Goal: Task Accomplishment & Management: Manage account settings

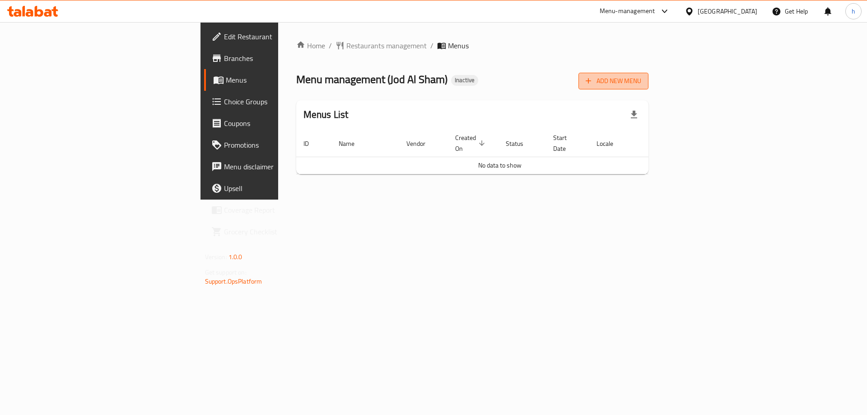
click at [642, 76] on span "Add New Menu" at bounding box center [614, 80] width 56 height 11
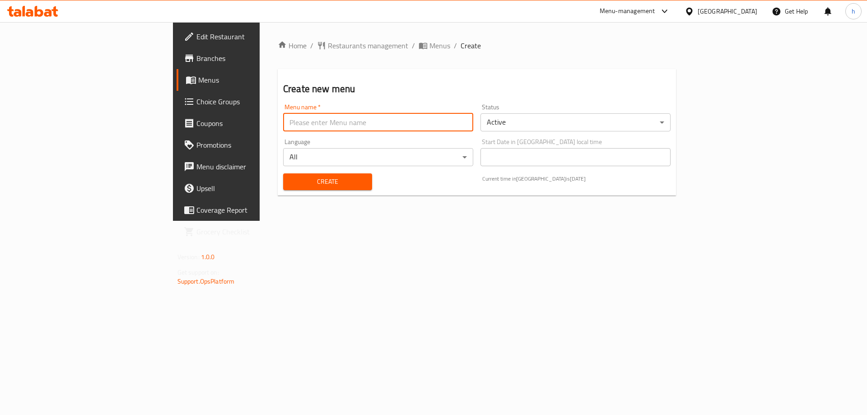
click at [291, 117] on input "text" at bounding box center [378, 122] width 190 height 18
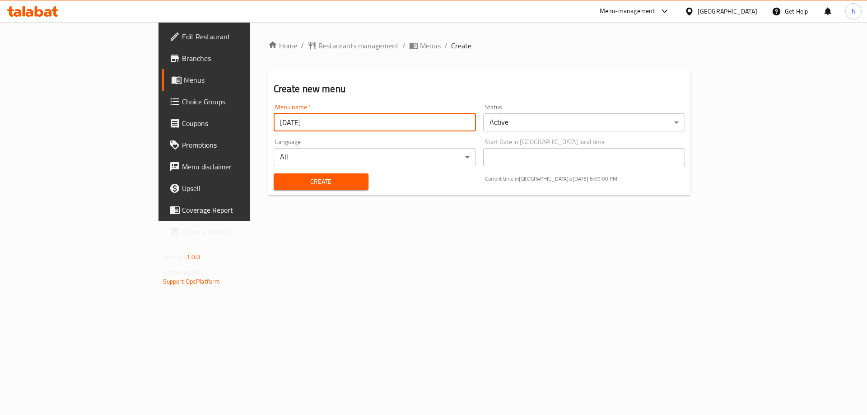
type input "[DATE]"
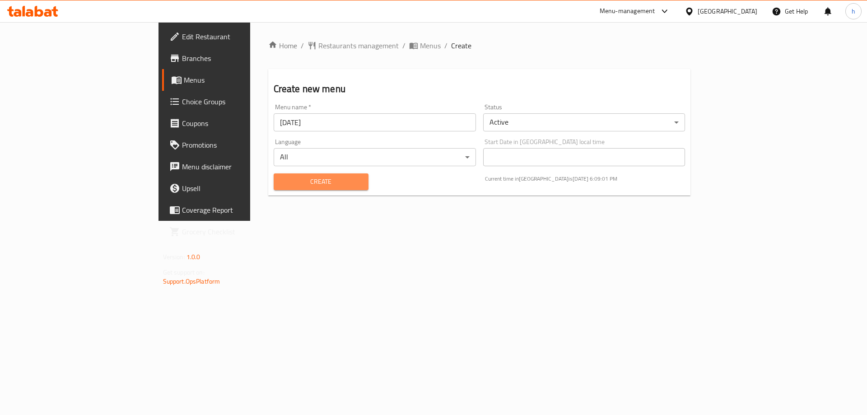
click at [302, 178] on span "Create" at bounding box center [321, 181] width 80 height 11
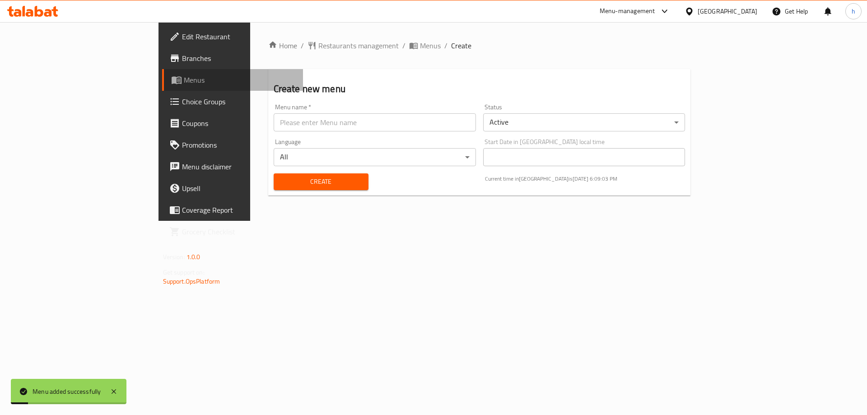
click at [184, 81] on span "Menus" at bounding box center [240, 80] width 112 height 11
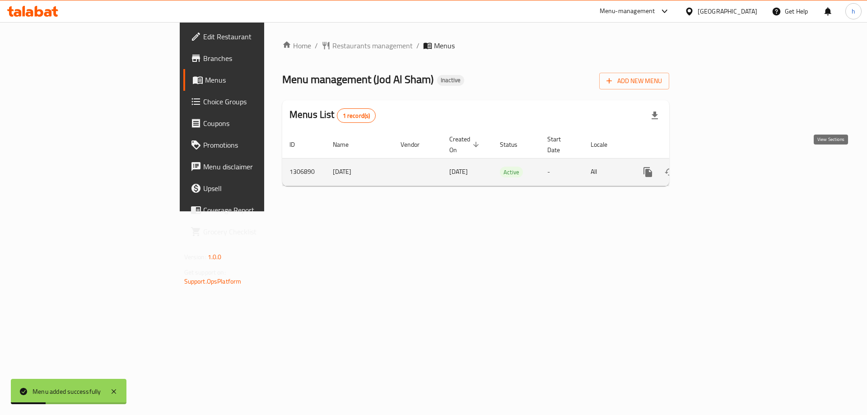
click at [719, 167] on icon "enhanced table" at bounding box center [713, 172] width 11 height 11
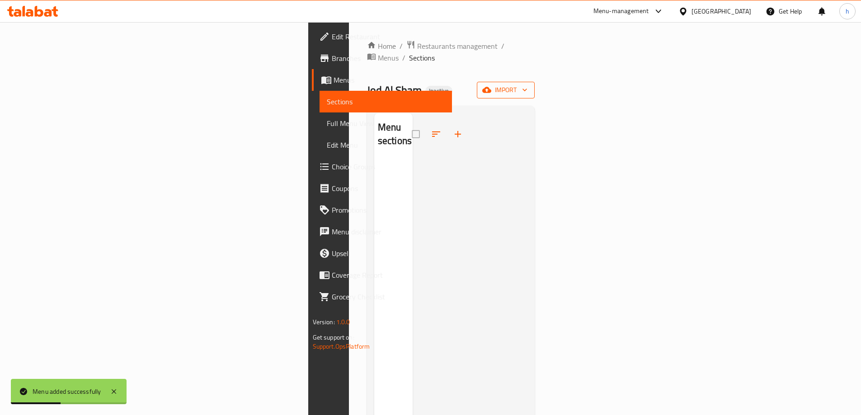
click at [527, 84] on span "import" at bounding box center [505, 89] width 43 height 11
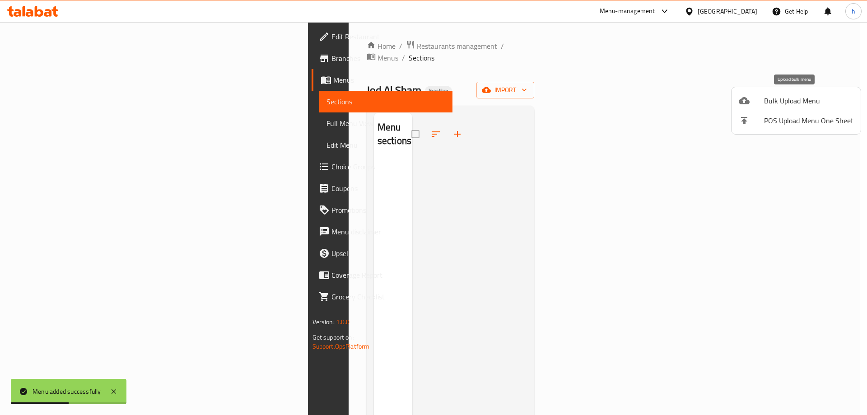
click at [775, 101] on span "Bulk Upload Menu" at bounding box center [808, 100] width 89 height 11
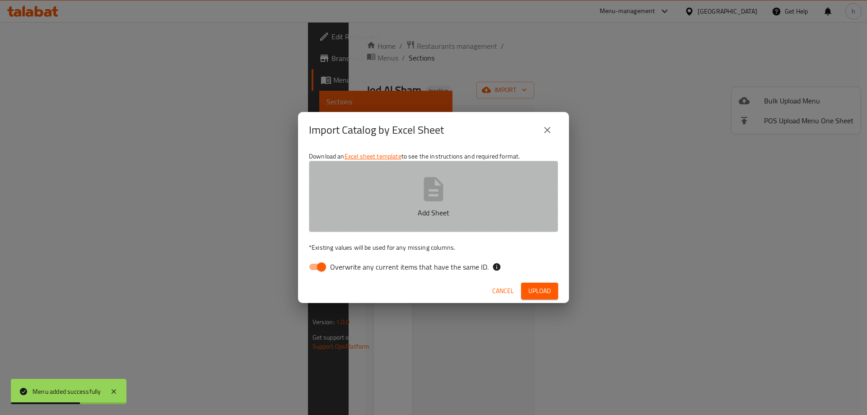
click at [387, 178] on button "Add Sheet" at bounding box center [433, 196] width 249 height 71
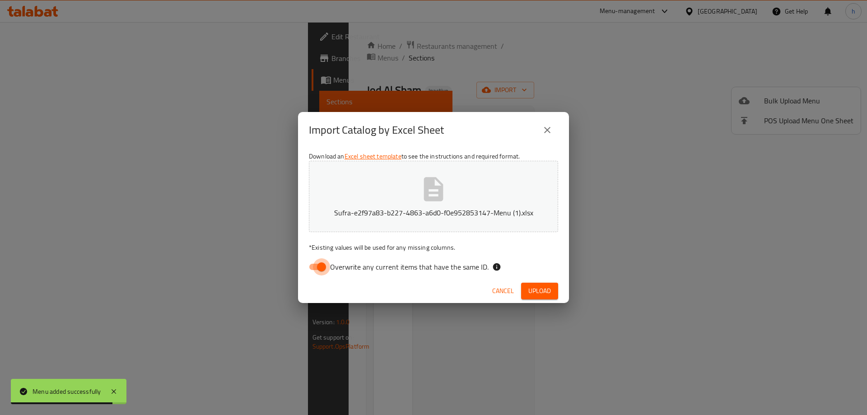
click at [320, 264] on input "Overwrite any current items that have the same ID." at bounding box center [322, 266] width 52 height 17
checkbox input "false"
click at [534, 288] on span "Upload" at bounding box center [540, 291] width 23 height 11
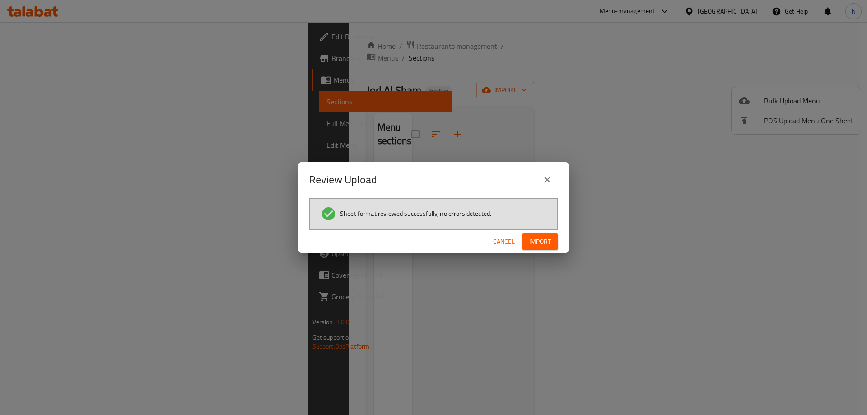
click at [534, 244] on span "Import" at bounding box center [541, 241] width 22 height 11
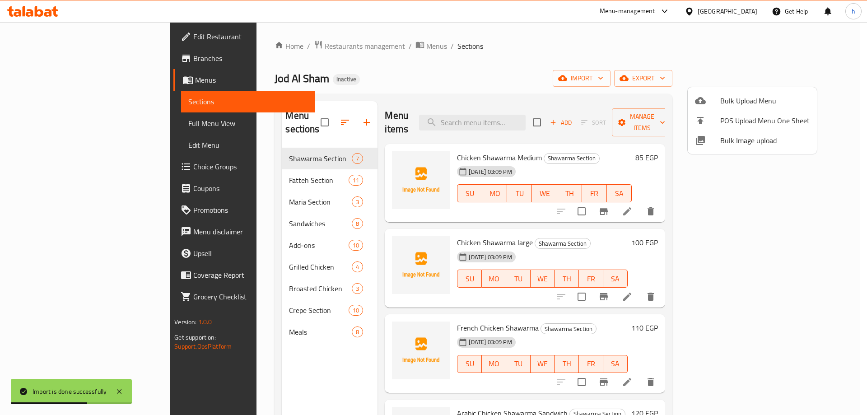
click at [483, 58] on div at bounding box center [433, 207] width 867 height 415
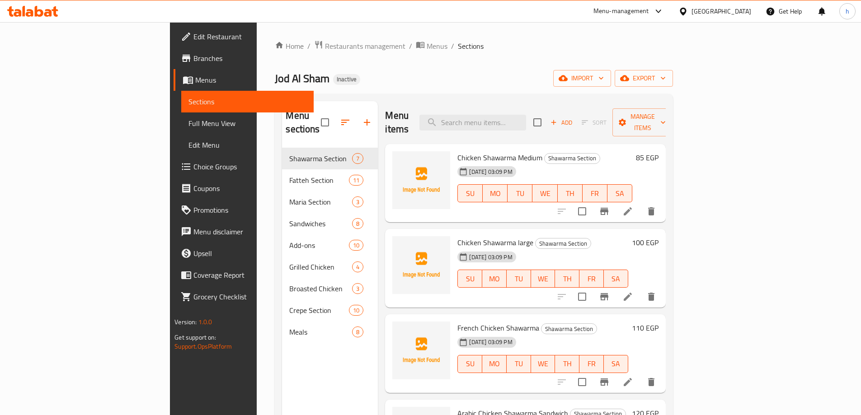
click at [188, 122] on span "Full Menu View" at bounding box center [247, 123] width 118 height 11
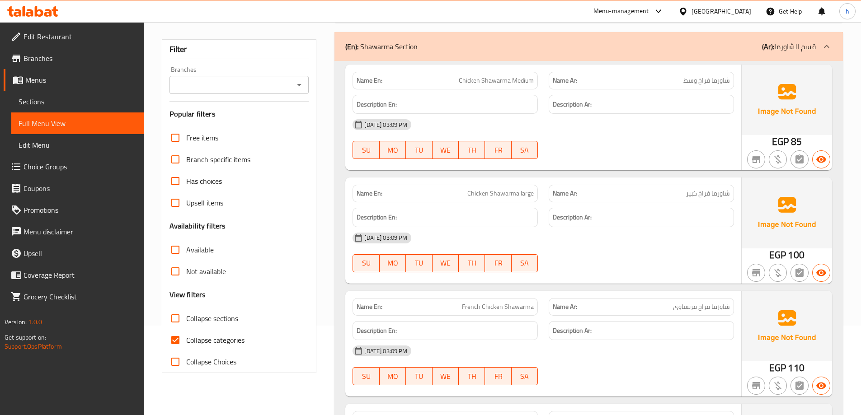
scroll to position [90, 0]
drag, startPoint x: 178, startPoint y: 334, endPoint x: 229, endPoint y: 300, distance: 60.9
click at [178, 335] on input "Collapse categories" at bounding box center [175, 339] width 22 height 22
checkbox input "false"
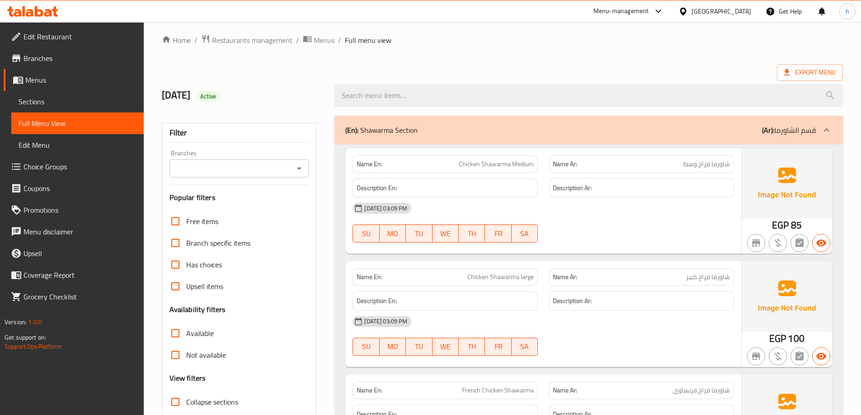
scroll to position [0, 0]
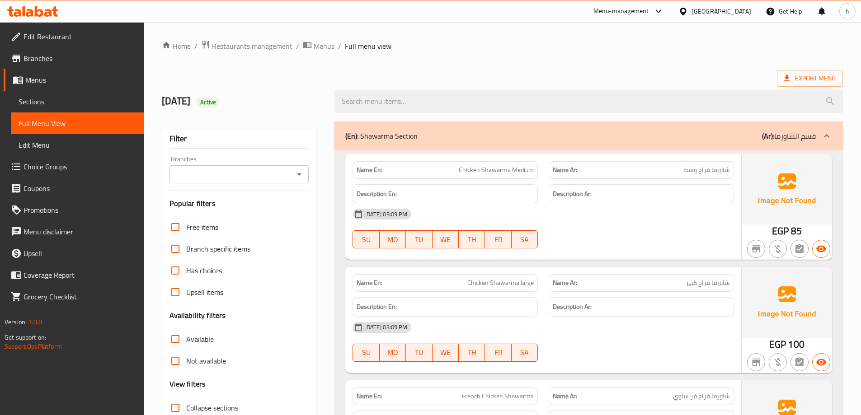
click at [460, 51] on ol "Home / Restaurants management / Menus / Full menu view" at bounding box center [502, 46] width 681 height 12
click at [575, 51] on ol "Home / Restaurants management / Menus / Full menu view" at bounding box center [502, 46] width 681 height 12
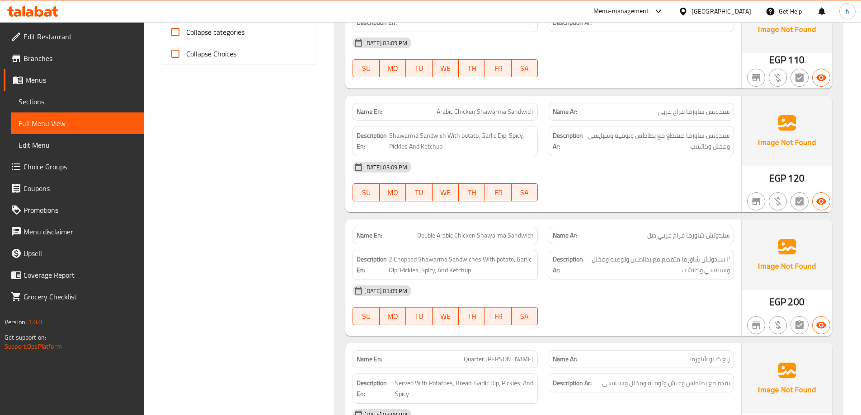
scroll to position [416, 0]
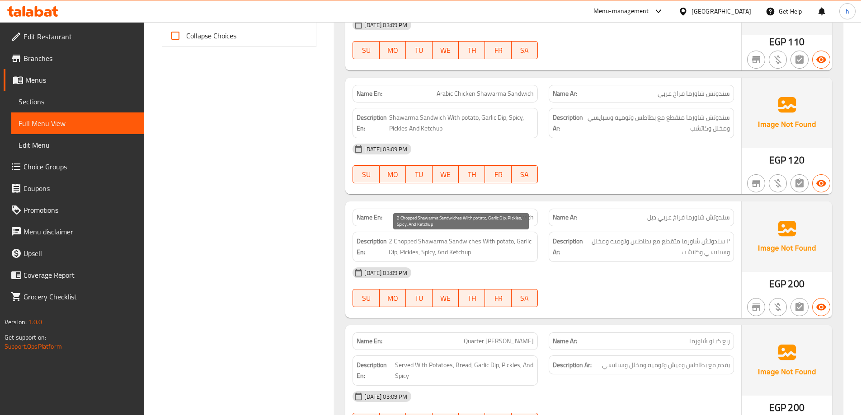
click at [408, 239] on span "2 Chopped Shawarma Sandwiches With potato, Garlic Dip, Pickles, Spicy, And Ketc…" at bounding box center [461, 247] width 145 height 22
copy span "Chopped"
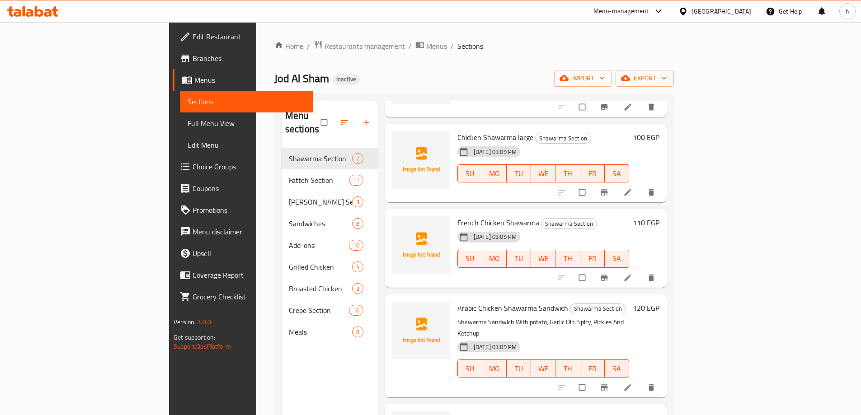
scroll to position [136, 0]
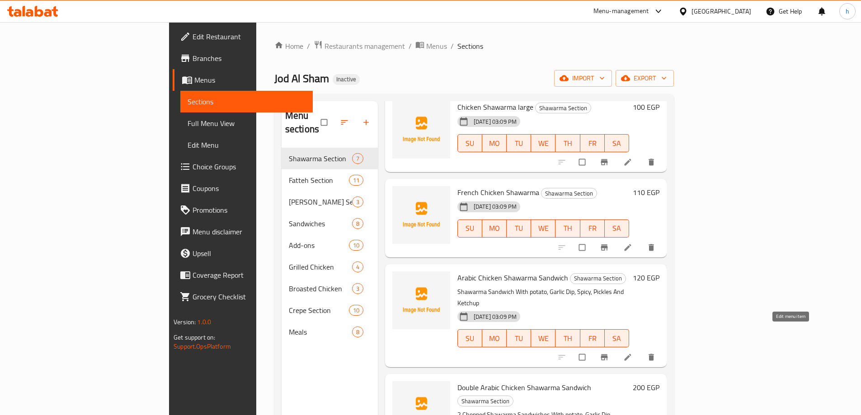
click at [634, 353] on link at bounding box center [628, 357] width 11 height 9
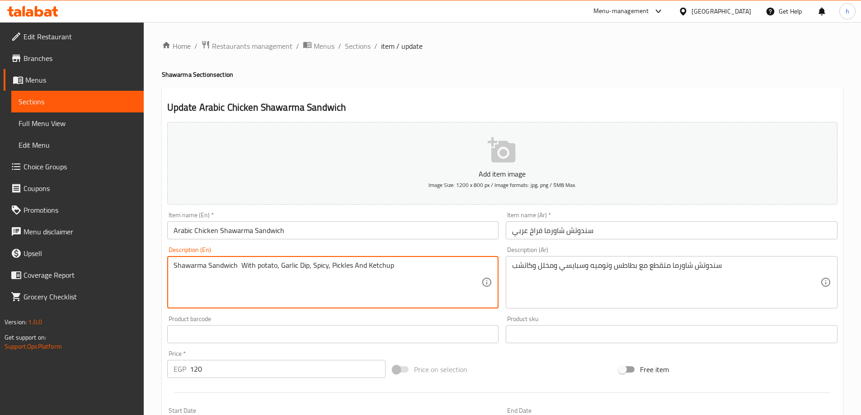
paste textarea "Chopped"
type textarea "Shawarma Sandwich Chopped With potato, Garlic Dip, Spicy, Pickles And Ketchup"
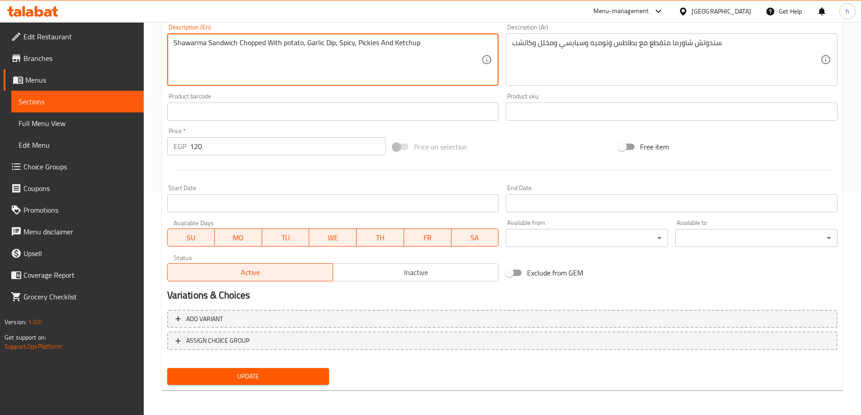
scroll to position [223, 0]
click at [321, 378] on span "Update" at bounding box center [248, 375] width 148 height 11
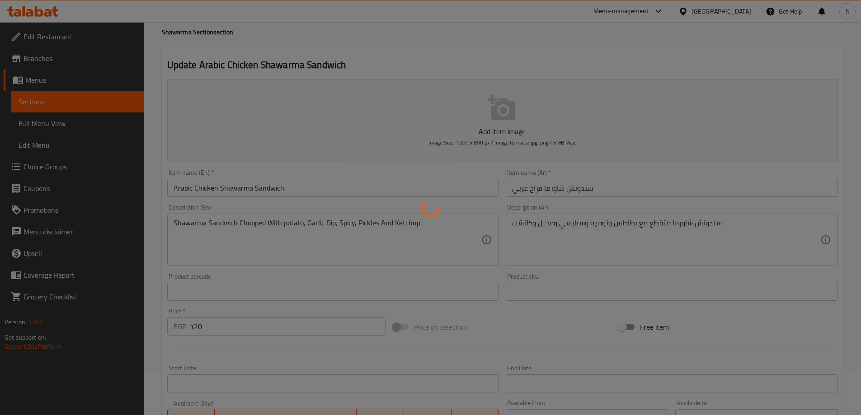
scroll to position [0, 0]
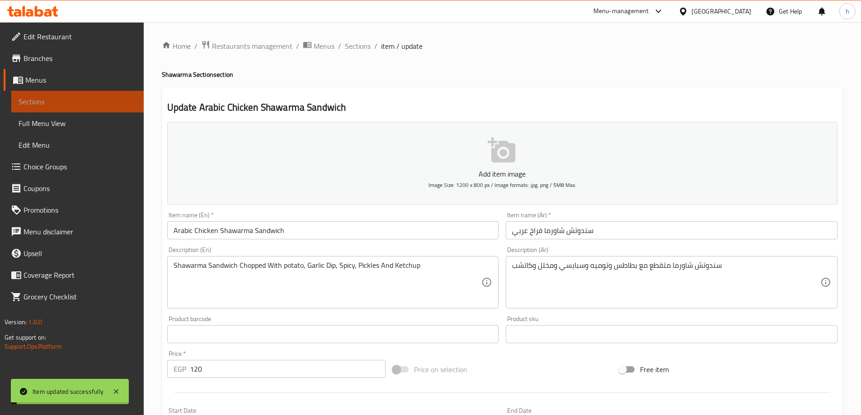
click at [77, 103] on span "Sections" at bounding box center [78, 101] width 118 height 11
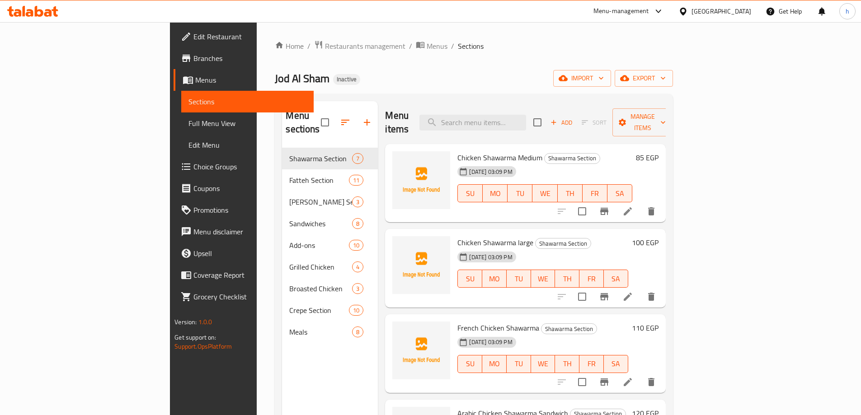
click at [193, 38] on span "Edit Restaurant" at bounding box center [249, 36] width 113 height 11
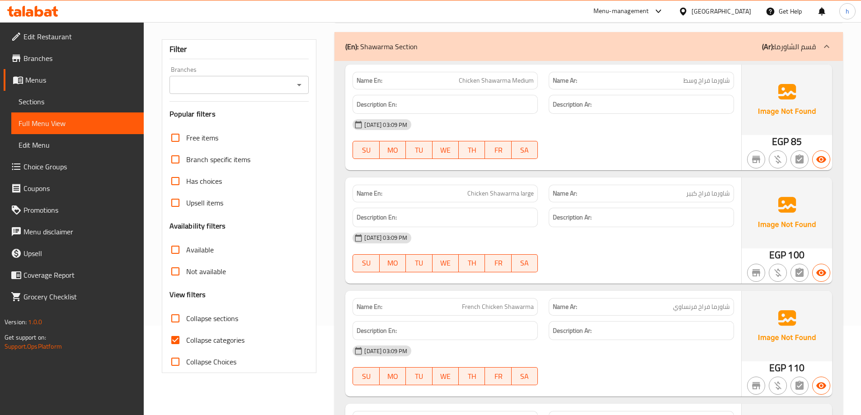
scroll to position [90, 0]
click at [175, 337] on input "Collapse categories" at bounding box center [175, 339] width 22 height 22
checkbox input "false"
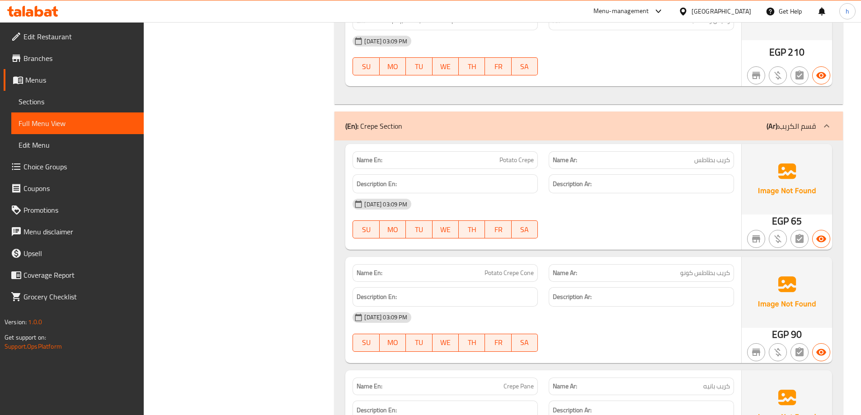
scroll to position [5738, 0]
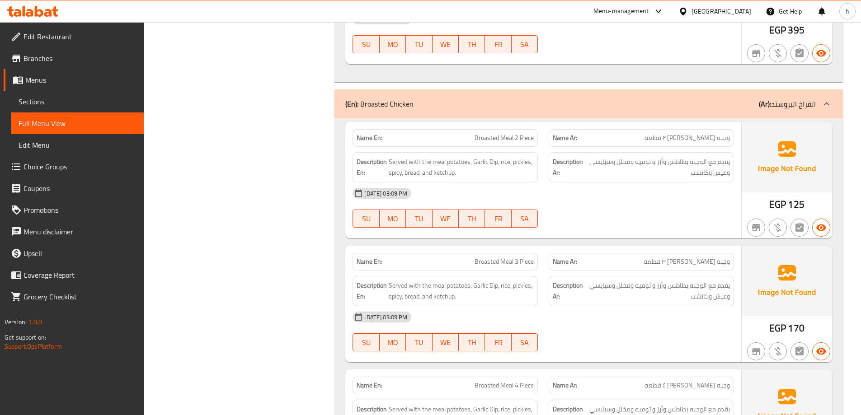
scroll to position [5211, 0]
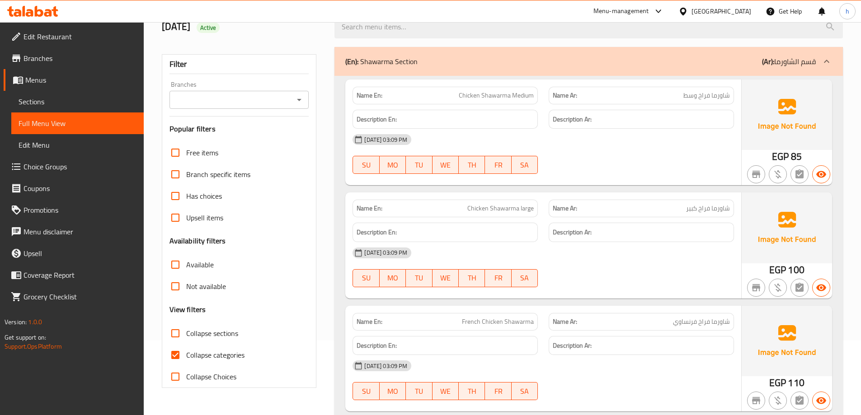
scroll to position [90, 0]
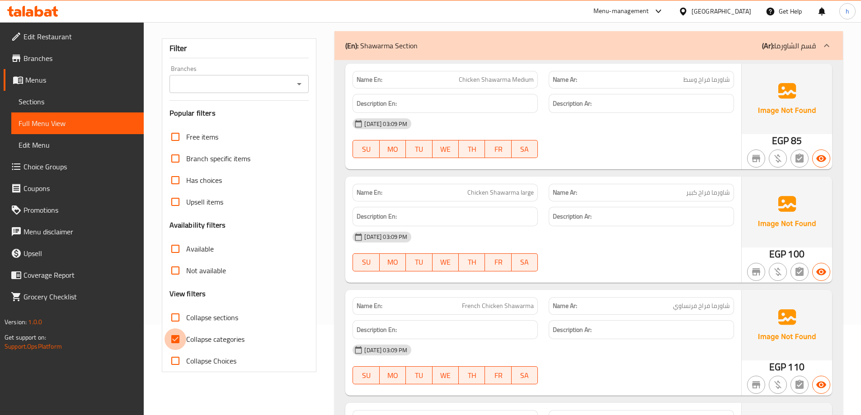
click at [181, 336] on input "Collapse categories" at bounding box center [175, 339] width 22 height 22
checkbox input "false"
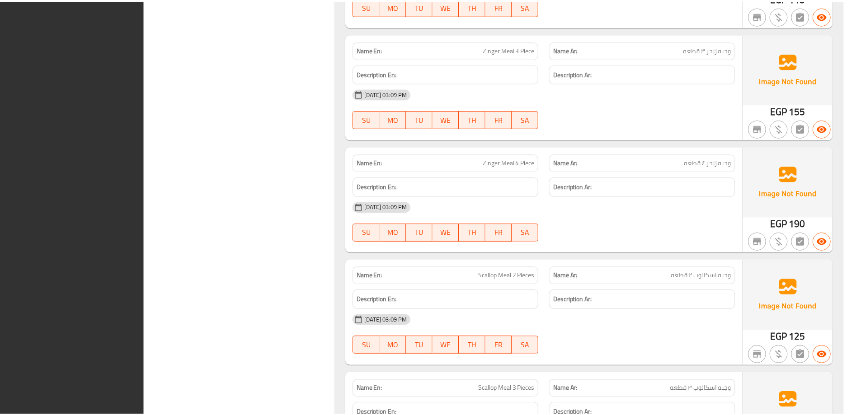
scroll to position [7561, 0]
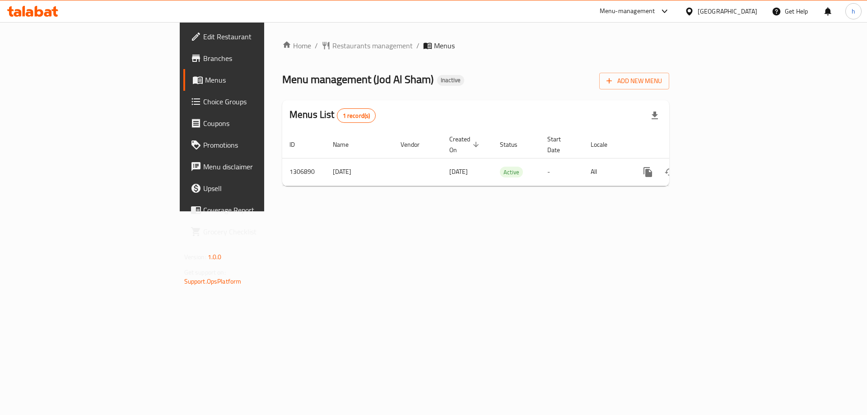
click at [39, 16] on icon at bounding box center [39, 11] width 9 height 11
